Goal: Information Seeking & Learning: Learn about a topic

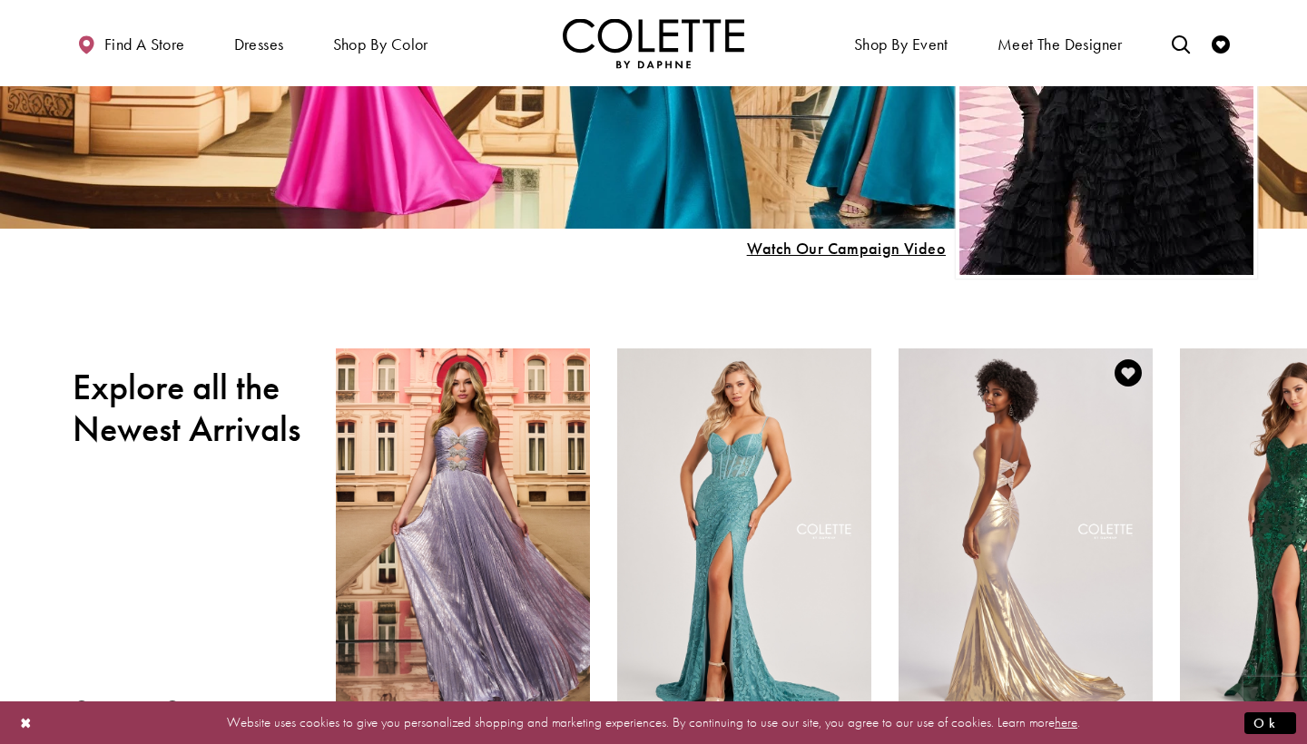
scroll to position [394, 0]
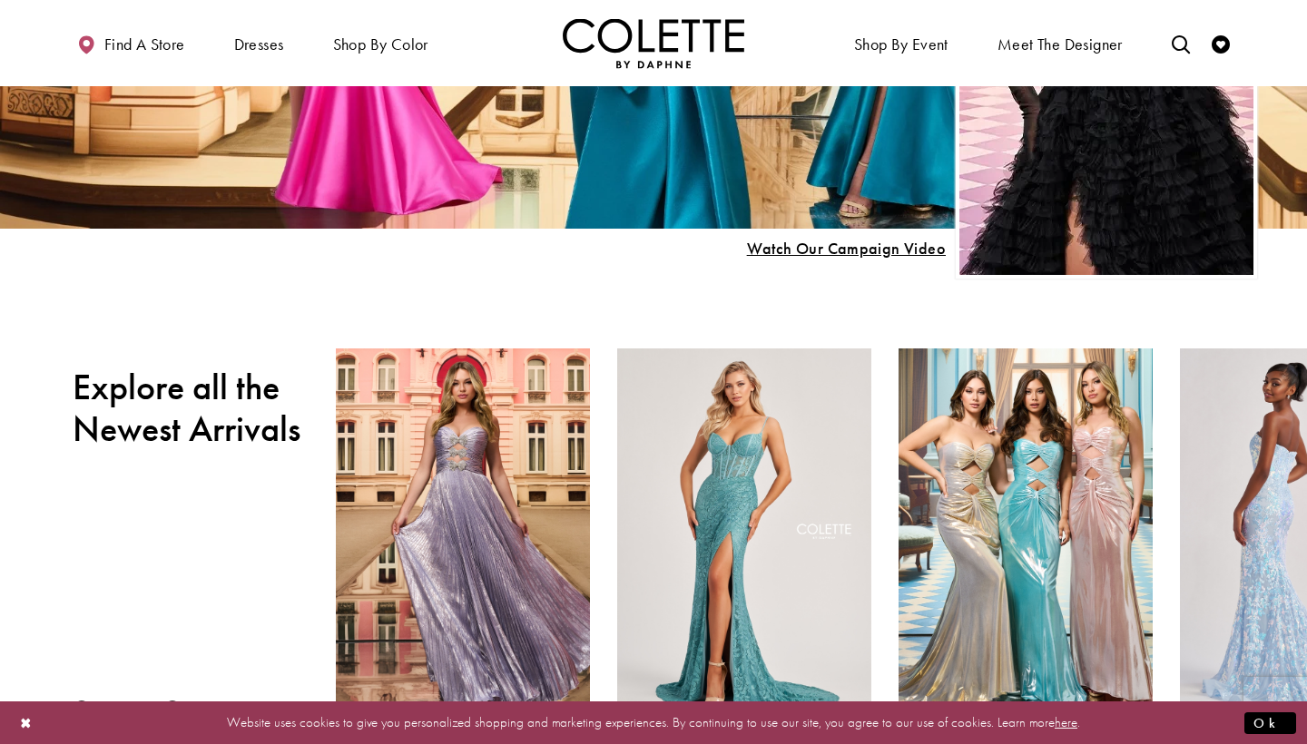
click at [1267, 509] on div "Visit Colette by Daphne Style No. CL8440 Page" at bounding box center [1307, 533] width 254 height 369
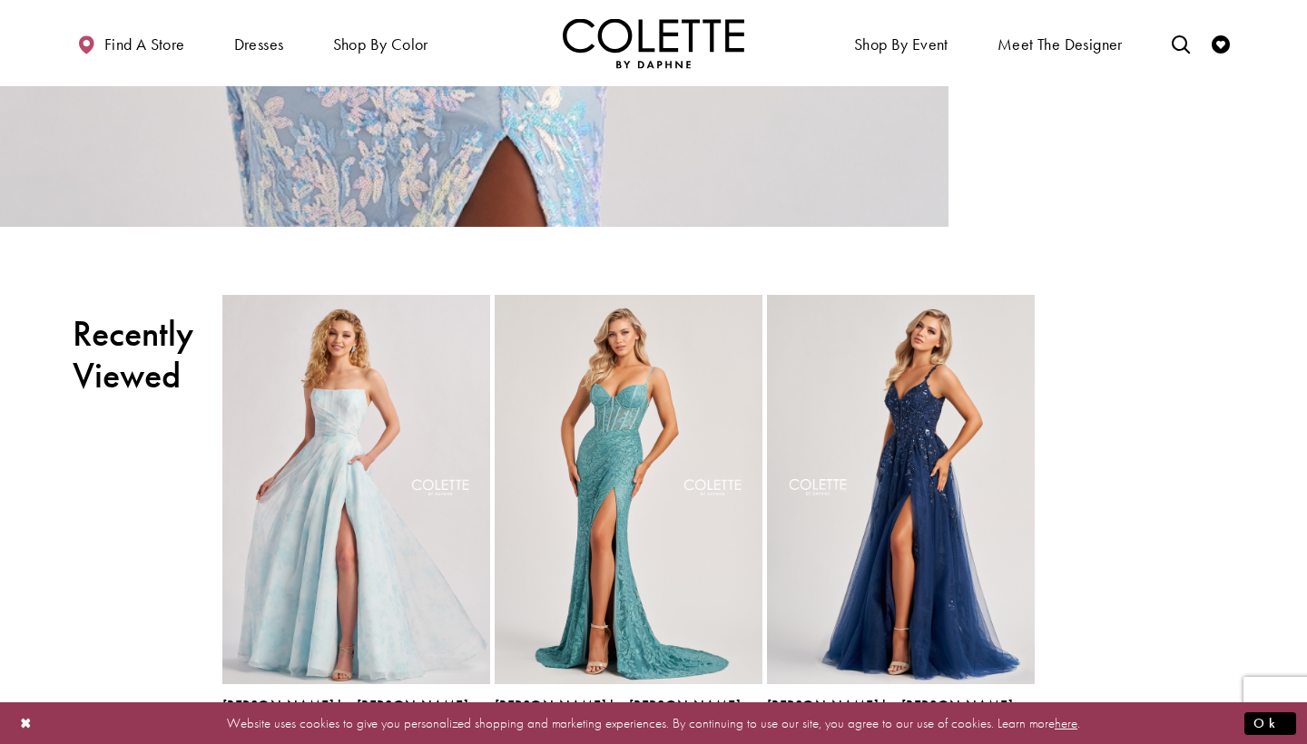
scroll to position [4135, 0]
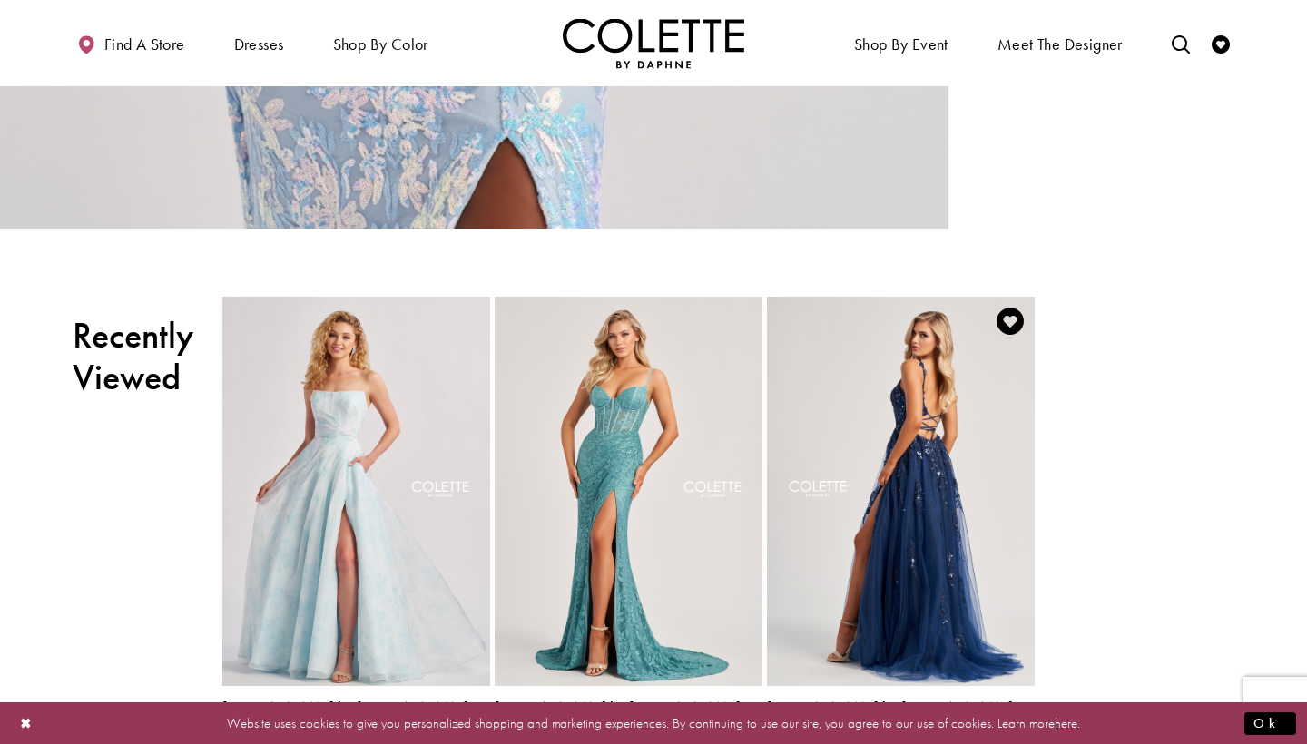
click at [913, 518] on img "Visit Colette by Daphne Style No. CL8060 Page" at bounding box center [901, 491] width 268 height 389
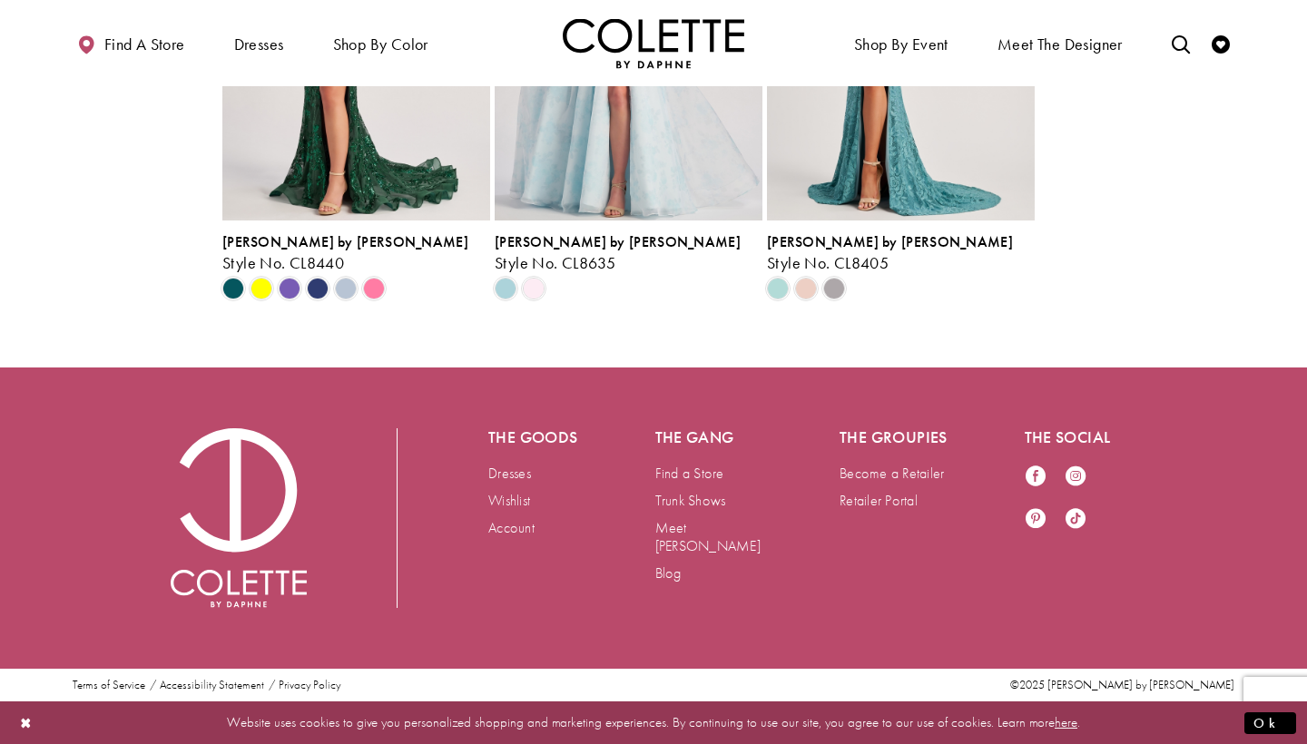
scroll to position [4064, 0]
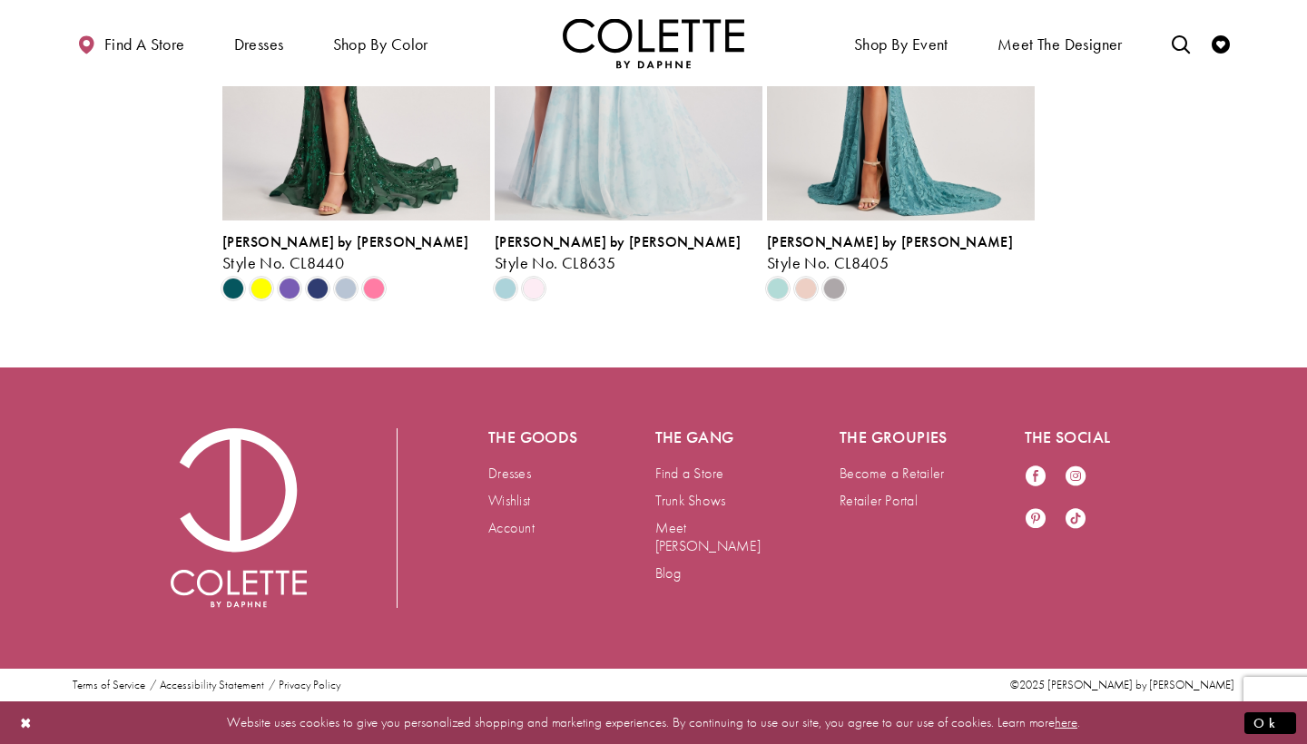
click at [595, 221] on img "Visit Colette by Daphne Style No. CL8635 Page" at bounding box center [629, 25] width 268 height 389
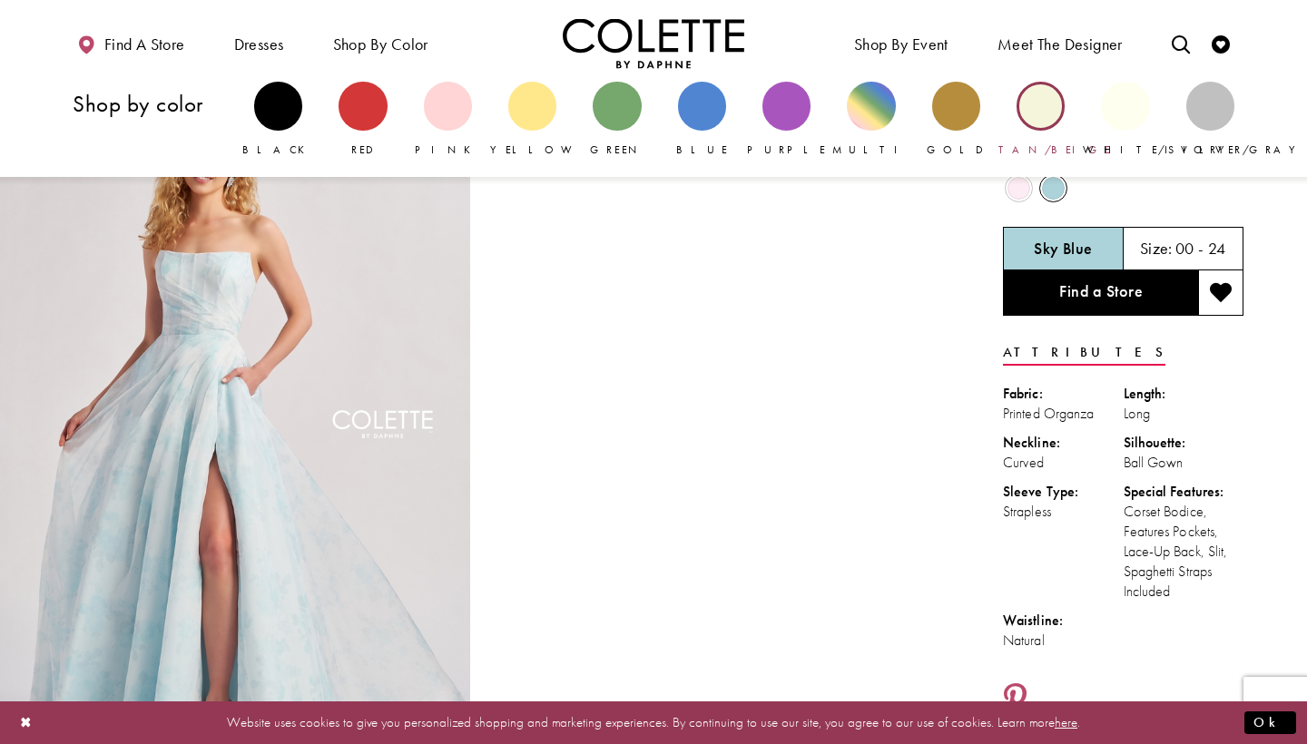
click at [1040, 103] on div "Primary block" at bounding box center [1041, 106] width 48 height 48
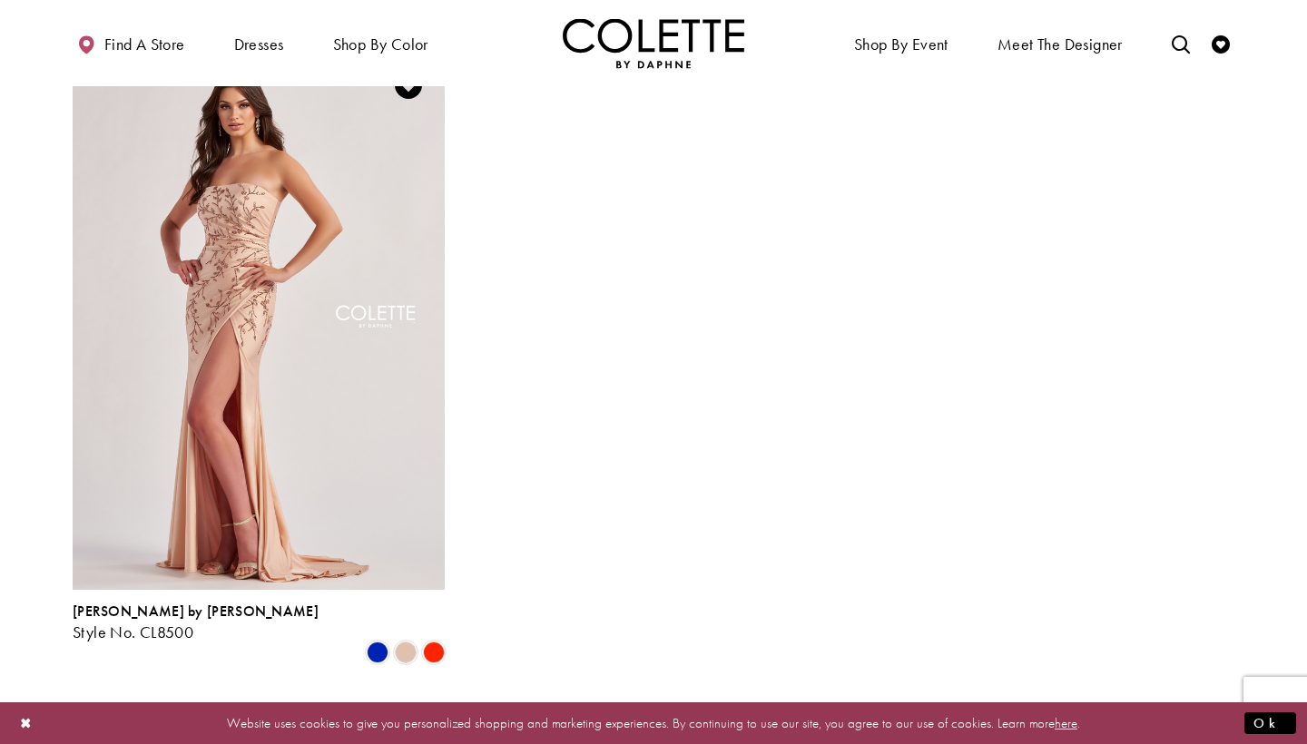
scroll to position [200, 0]
click at [317, 408] on img "Visit Colette by Daphne Style No. CL8500 Page" at bounding box center [259, 318] width 372 height 541
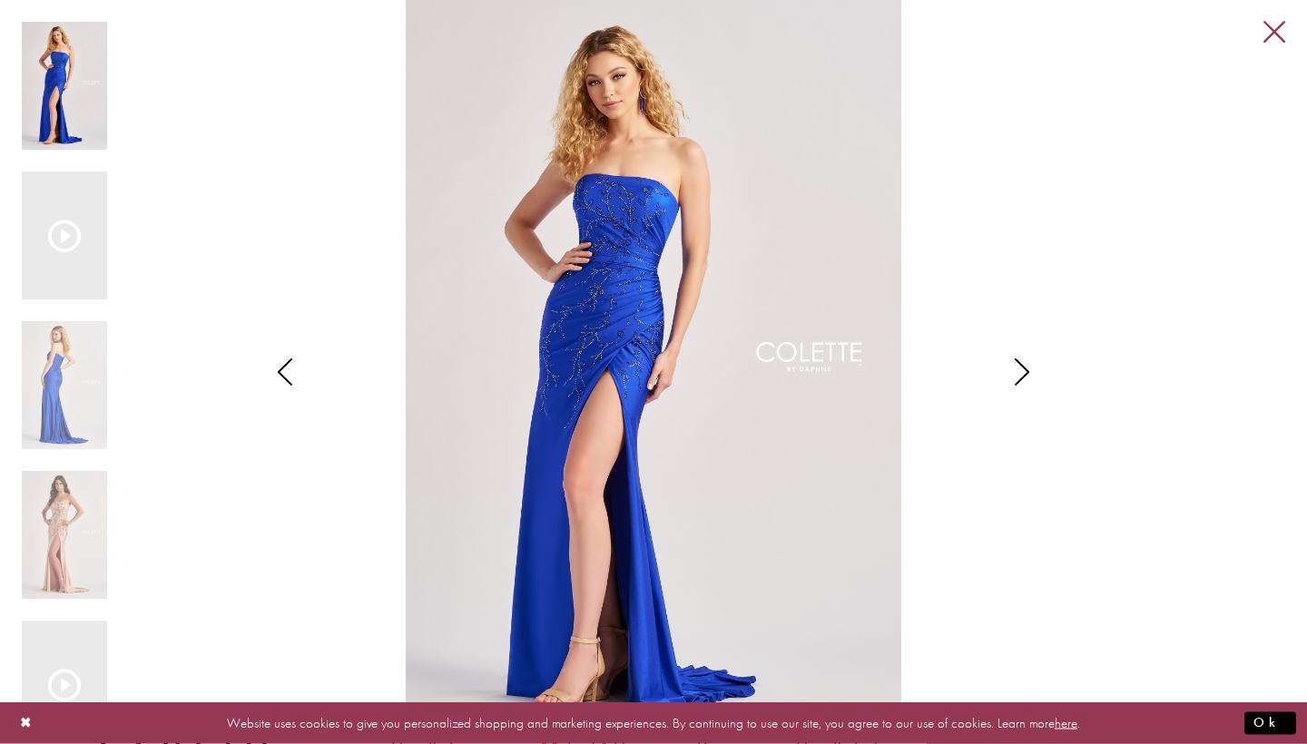
click at [1275, 32] on link "Close" at bounding box center [1274, 33] width 22 height 22
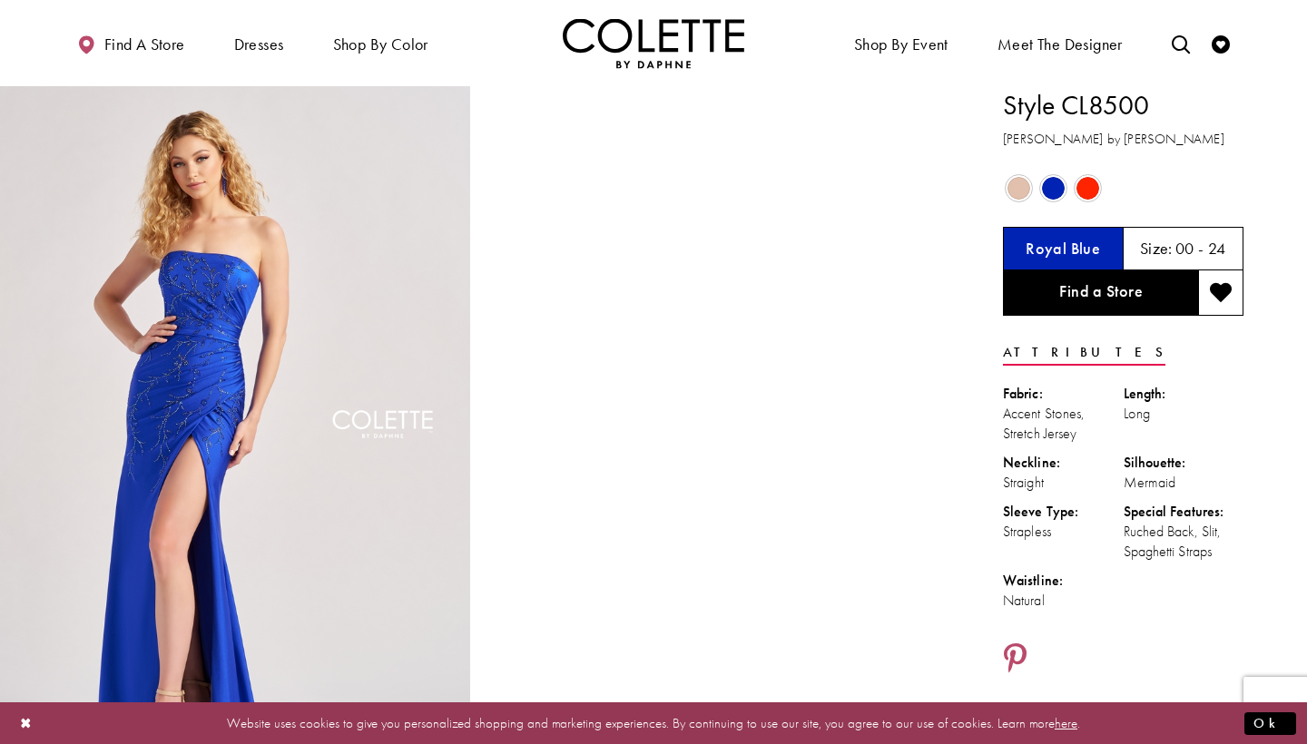
click at [1023, 195] on span "Product color controls state depends on size chosen" at bounding box center [1019, 188] width 23 height 23
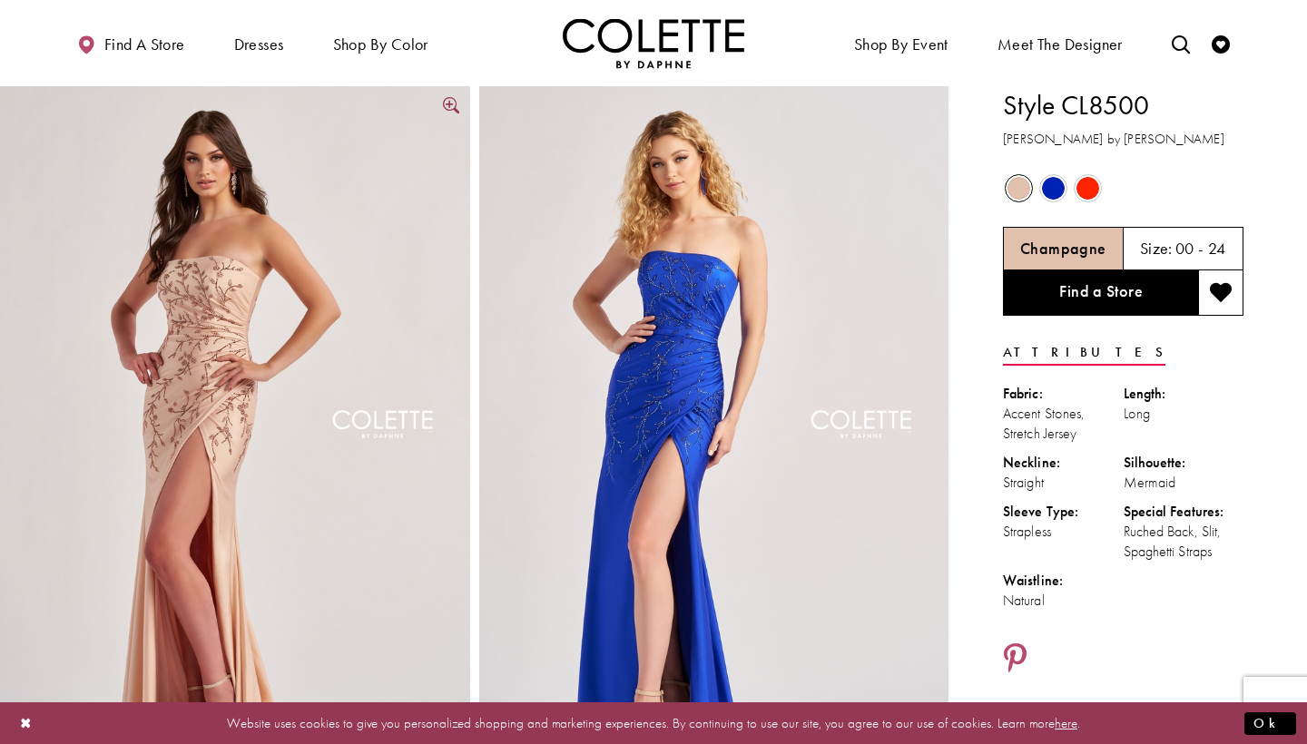
click at [356, 378] on img "Full size Style CL8500 Colette by Daphne #3 Champagne frontface vertical picture" at bounding box center [235, 438] width 470 height 704
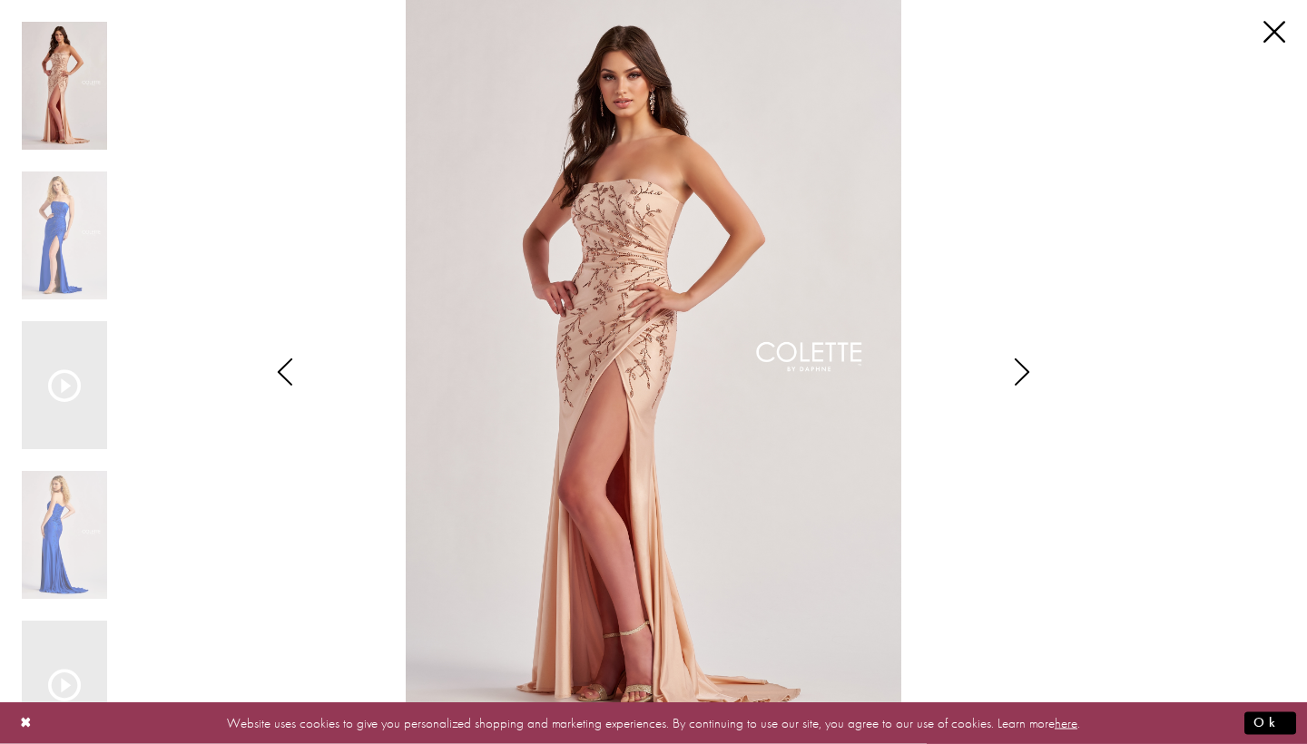
click at [1017, 376] on icon "Style CL8500 Colette by Daphne Views dialog" at bounding box center [1021, 372] width 45 height 27
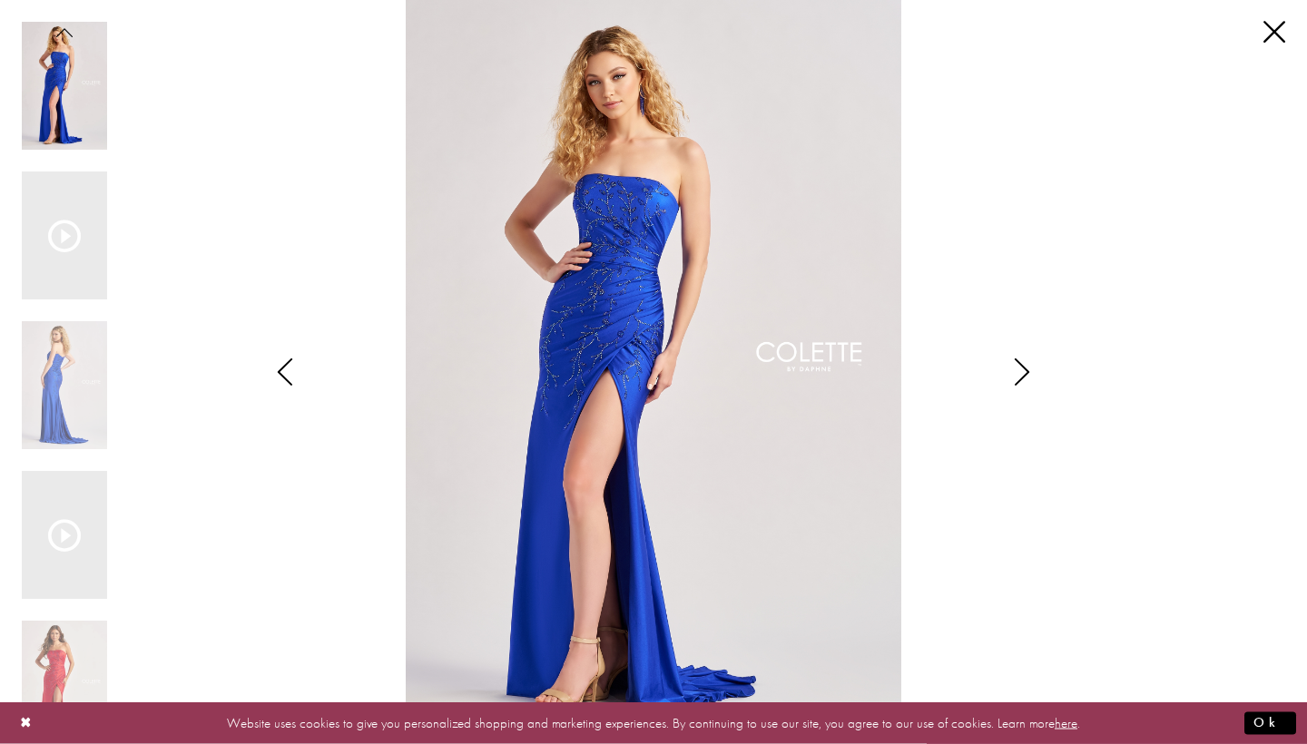
click at [1017, 376] on icon "Style CL8500 Colette by Daphne Views dialog" at bounding box center [1021, 372] width 45 height 27
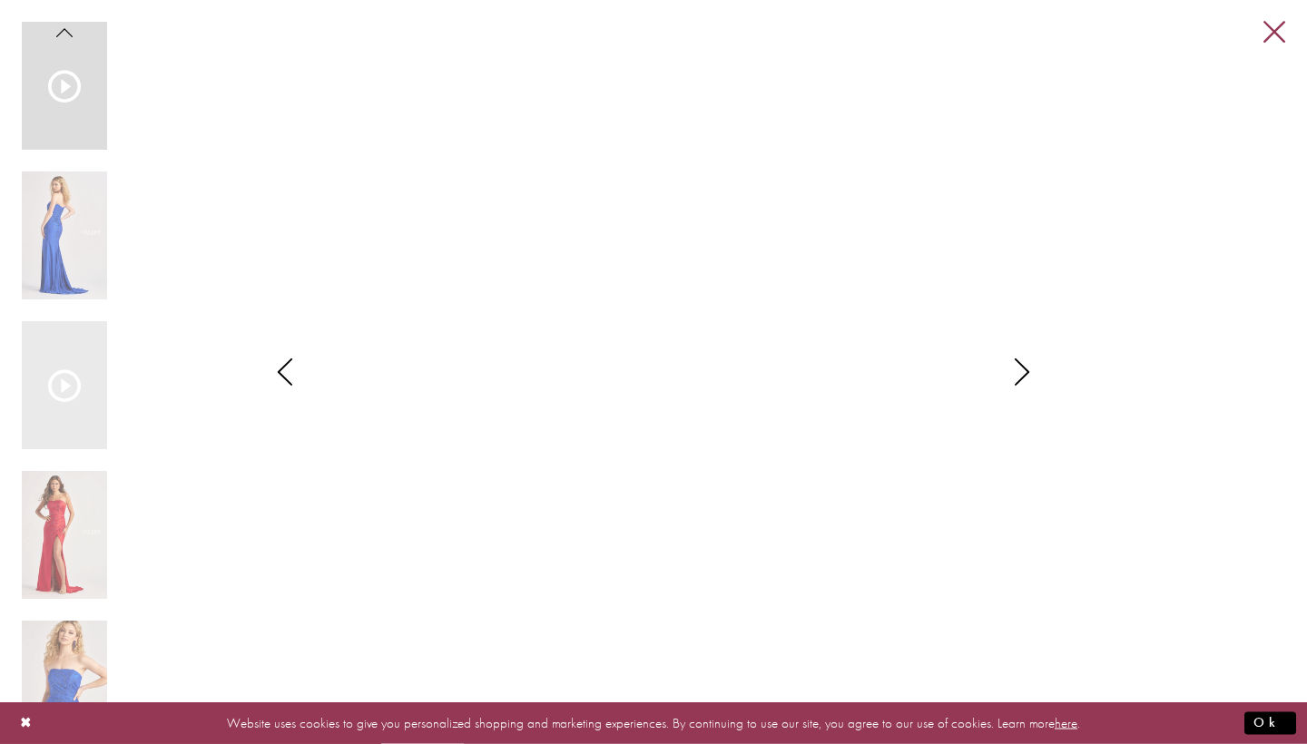
click at [1281, 39] on link "Close" at bounding box center [1274, 33] width 22 height 22
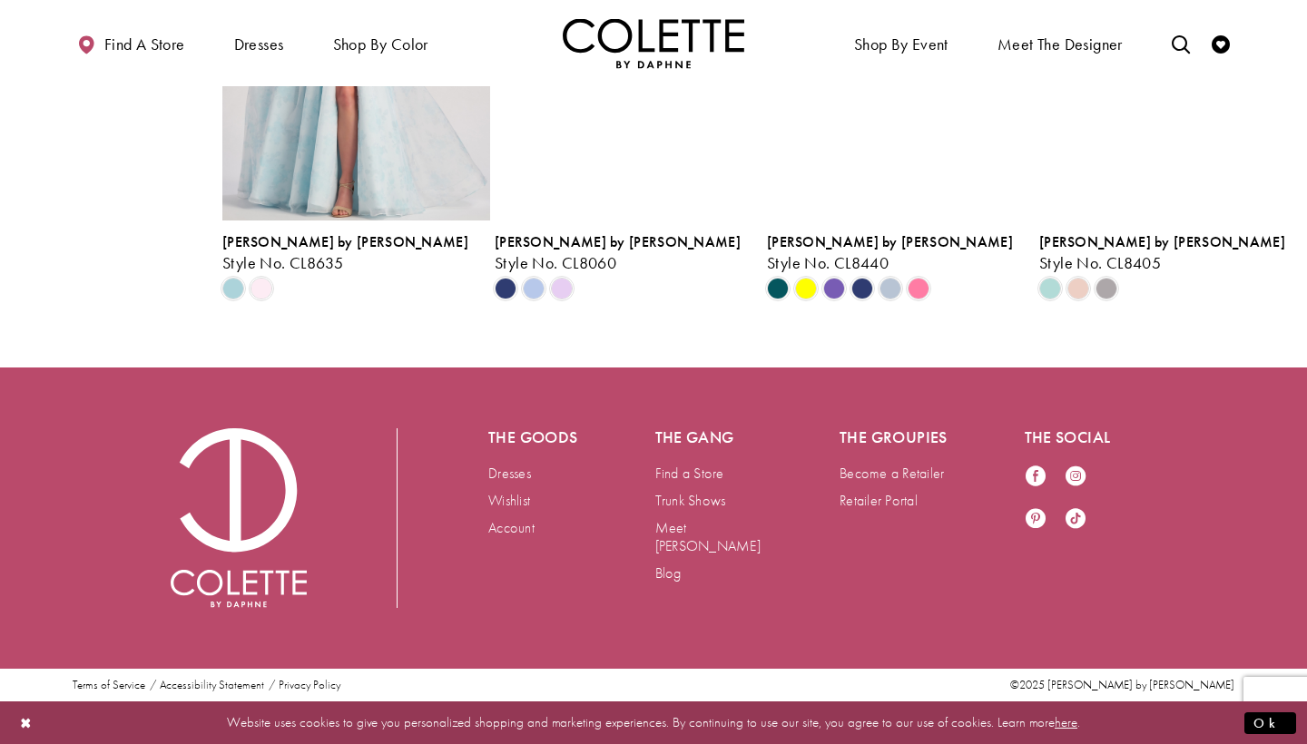
scroll to position [3891, 0]
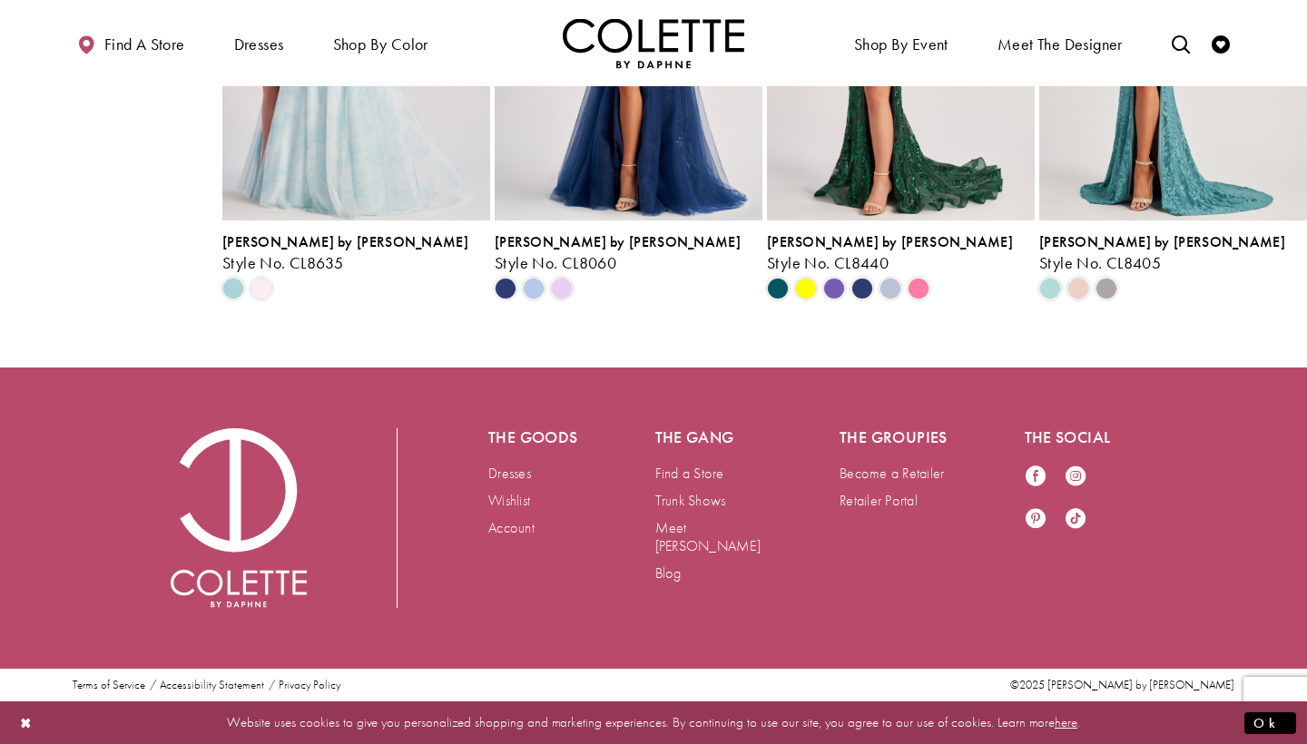
click at [379, 221] on img "Visit Colette by Daphne Style No. CL8635 Page" at bounding box center [356, 25] width 268 height 389
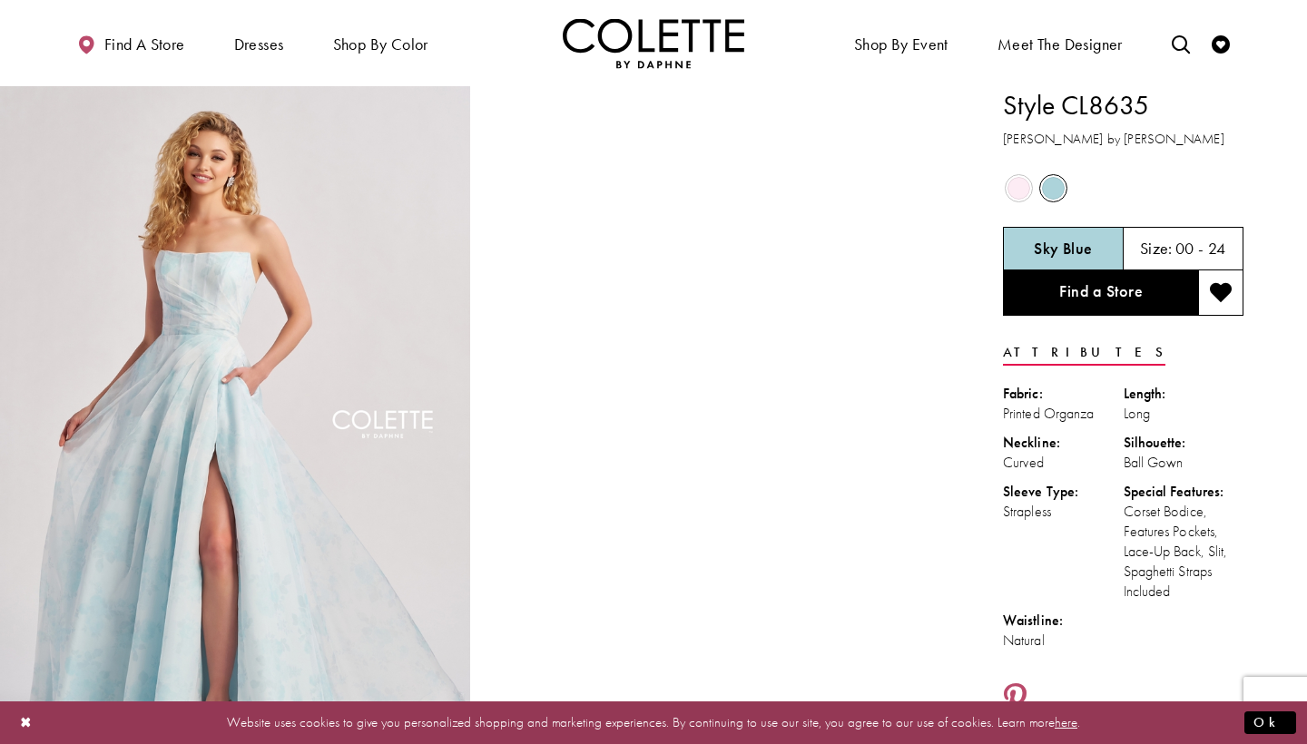
click at [1026, 190] on span "Product color controls state depends on size chosen" at bounding box center [1019, 188] width 23 height 23
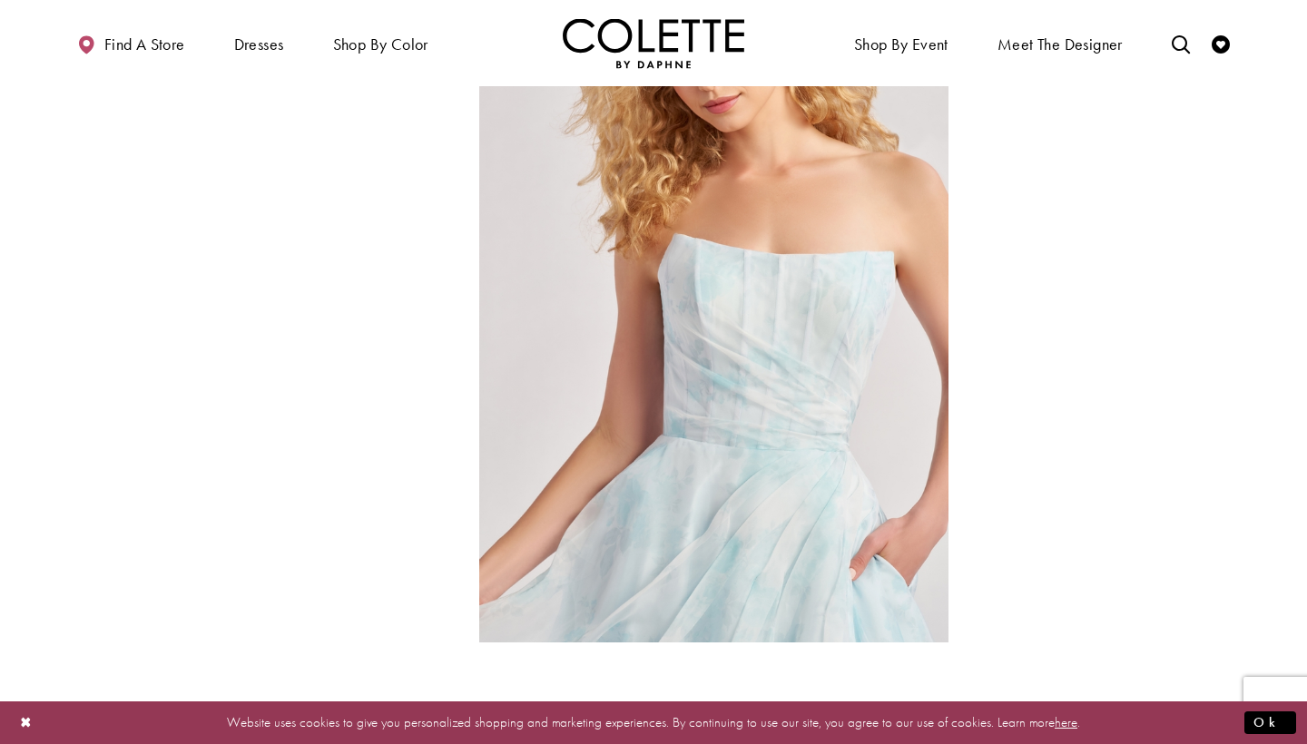
scroll to position [1573, 0]
